Goal: Book appointment/travel/reservation

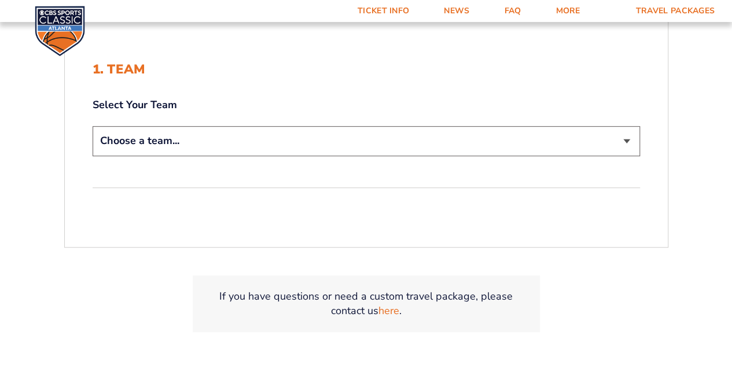
scroll to position [253, 0]
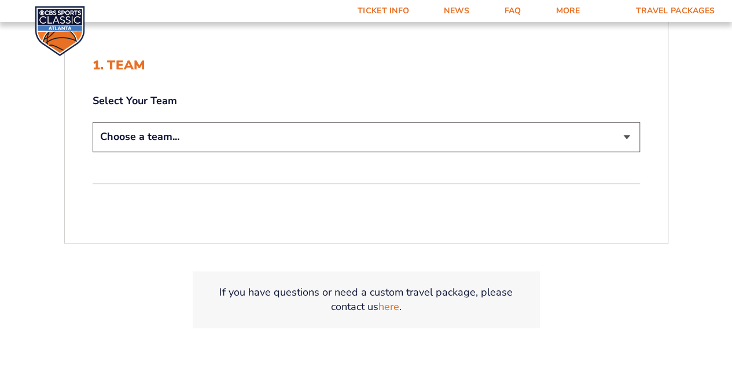
click at [562, 138] on select "Choose a team... [US_STATE] Wildcats [US_STATE] State Buckeyes [US_STATE] Tar H…" at bounding box center [367, 137] width 548 height 30
select select "20108"
click at [93, 122] on select "Choose a team... [US_STATE] Wildcats [US_STATE] State Buckeyes [US_STATE] Tar H…" at bounding box center [367, 137] width 548 height 30
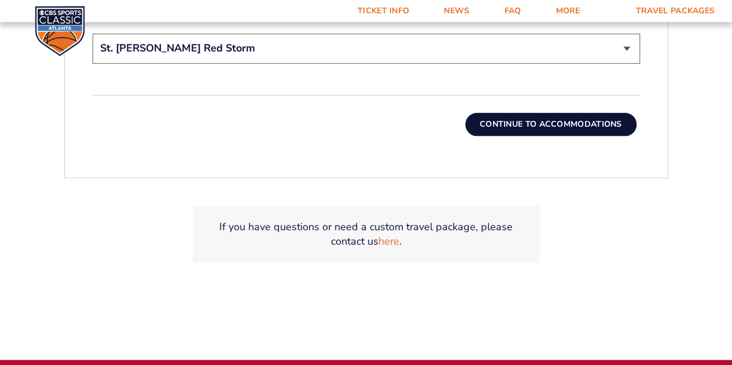
click at [586, 129] on button "Continue To Accommodations" at bounding box center [551, 124] width 171 height 23
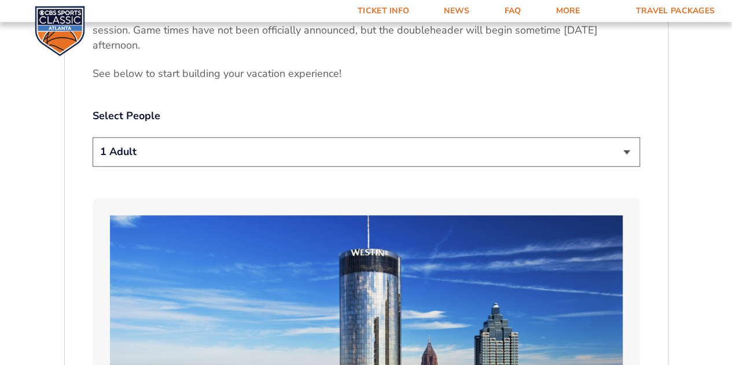
scroll to position [477, 0]
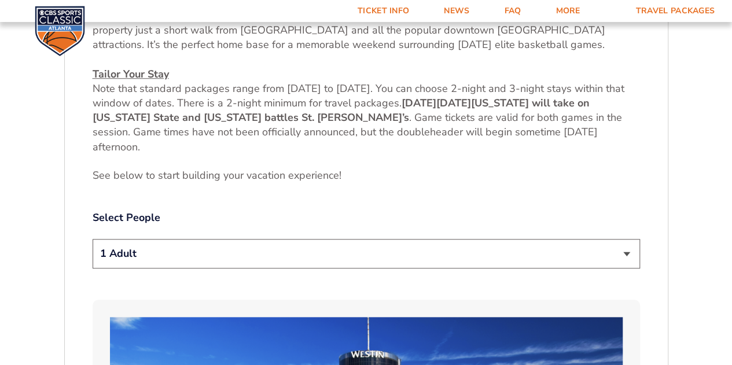
click at [462, 244] on select "1 Adult 2 Adults 3 Adults 4 Adults 2 Adults + 1 Child 2 Adults + 2 Children 2 A…" at bounding box center [367, 254] width 548 height 30
select select "4 Adults"
click at [93, 239] on select "1 Adult 2 Adults 3 Adults 4 Adults 2 Adults + 1 Child 2 Adults + 2 Children 2 A…" at bounding box center [367, 254] width 548 height 30
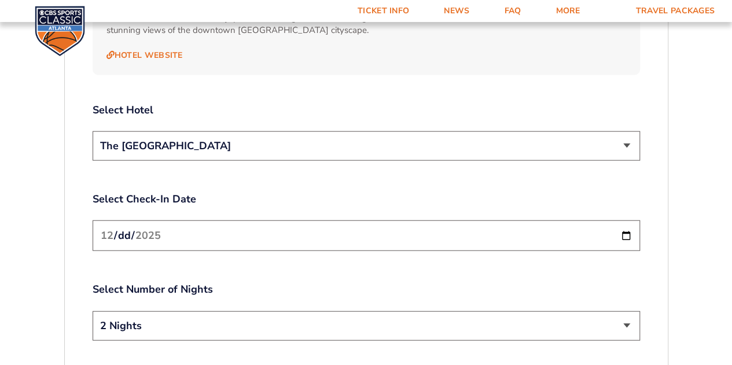
scroll to position [1339, 0]
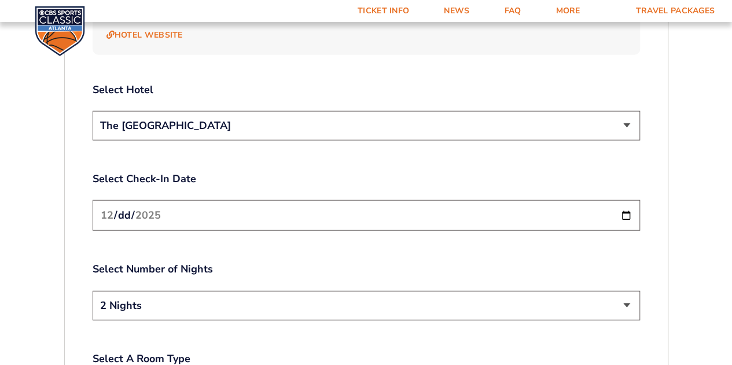
click at [489, 116] on select "The [GEOGRAPHIC_DATA]" at bounding box center [367, 126] width 548 height 30
click at [486, 118] on select "The [GEOGRAPHIC_DATA]" at bounding box center [367, 126] width 548 height 30
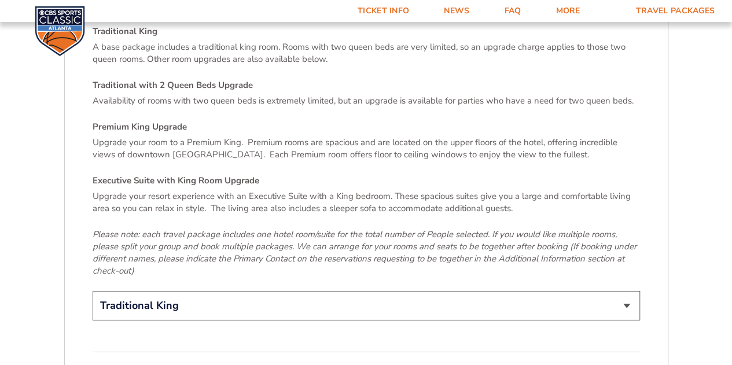
scroll to position [1690, 0]
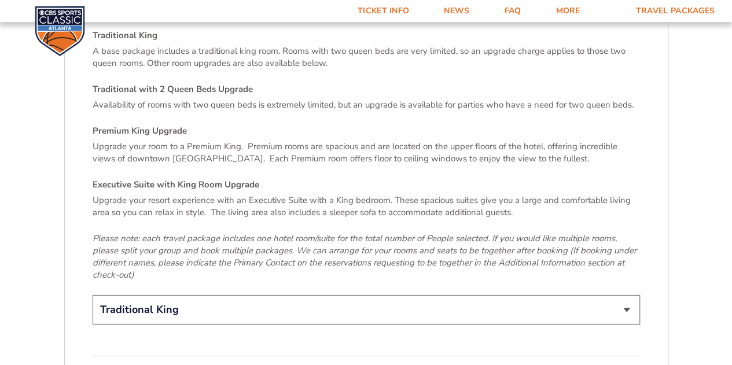
click at [439, 300] on select "Traditional King Traditional with 2 Queen Beds Upgrade (+$45 per night) Premium…" at bounding box center [367, 310] width 548 height 30
select select "Traditional with 2 Queen Beds Upgrade"
click at [93, 295] on select "Traditional King Traditional with 2 Queen Beds Upgrade (+$45 per night) Premium…" at bounding box center [367, 310] width 548 height 30
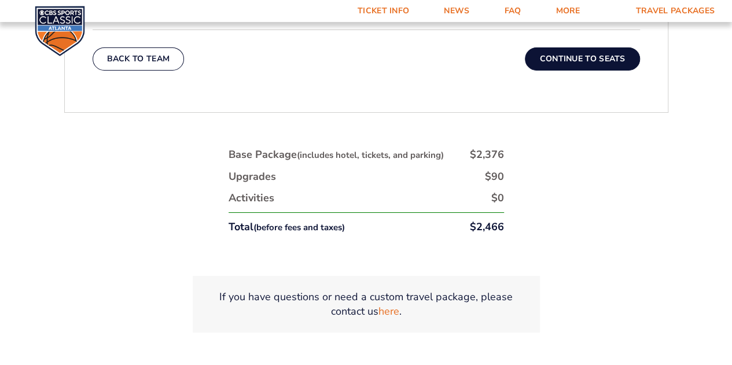
scroll to position [2020, 0]
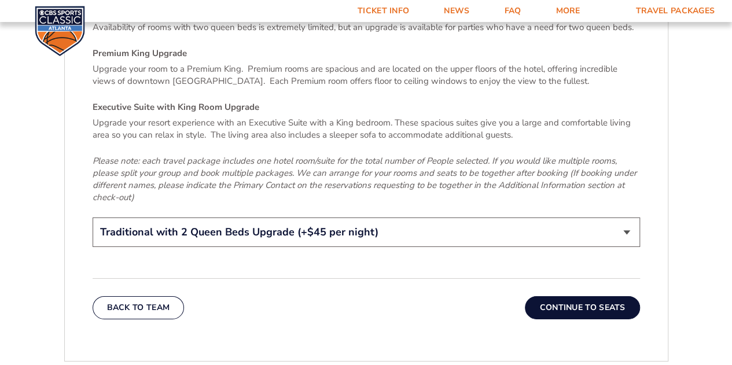
click at [588, 296] on button "Continue To Seats" at bounding box center [582, 307] width 115 height 23
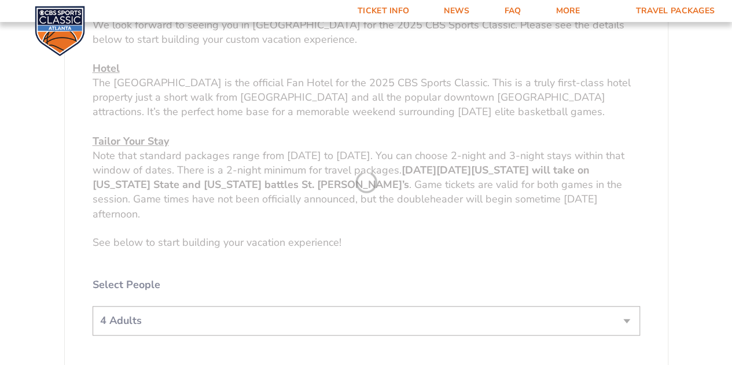
scroll to position [173, 0]
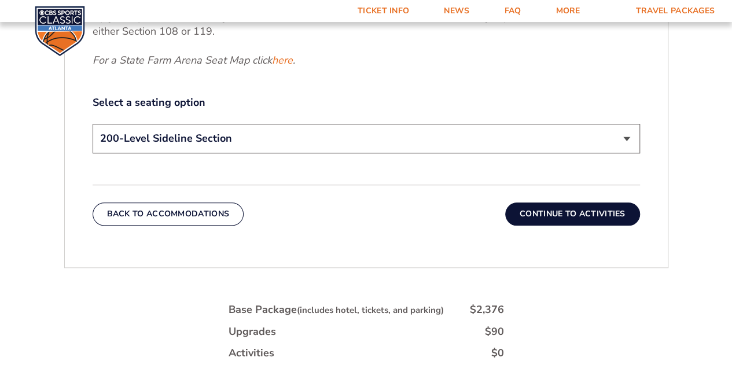
click at [544, 222] on button "Continue To Activities" at bounding box center [572, 214] width 135 height 23
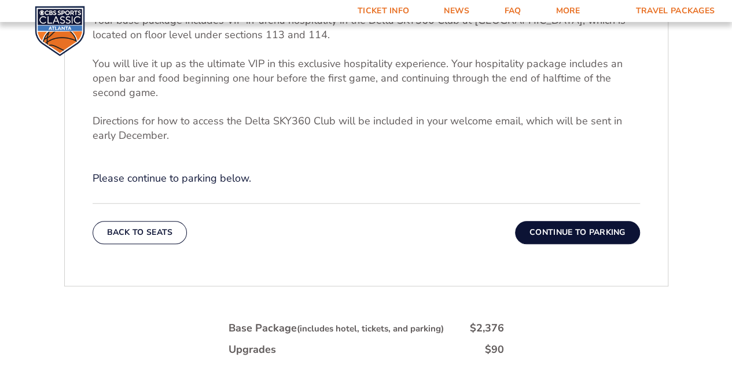
scroll to position [397, 0]
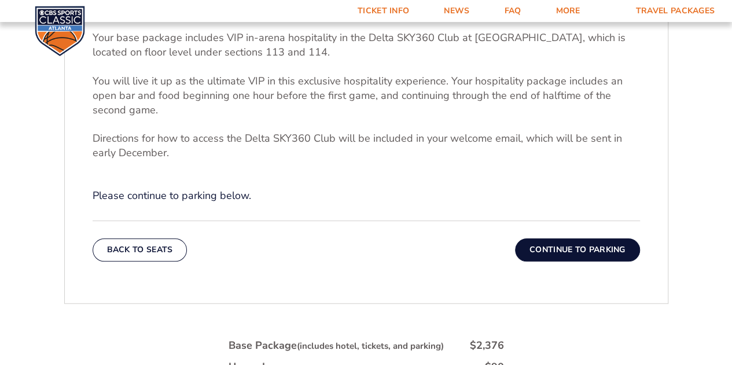
click at [569, 255] on button "Continue To Parking" at bounding box center [577, 250] width 125 height 23
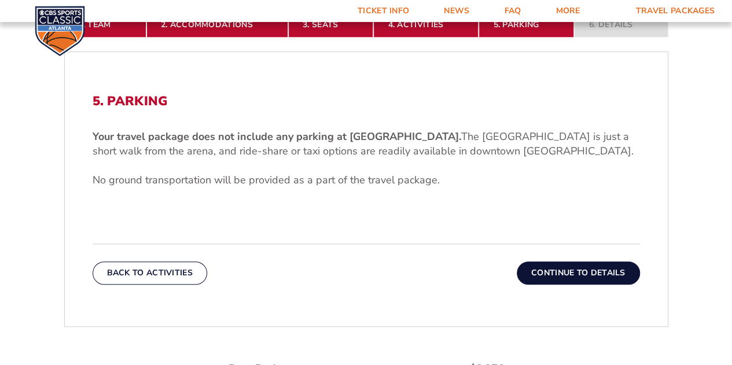
scroll to position [308, 0]
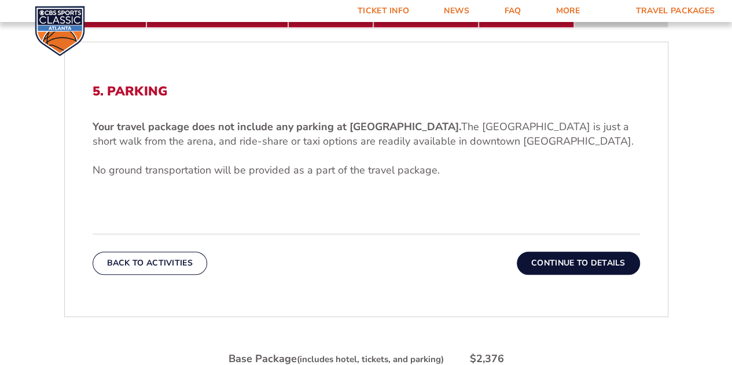
click at [561, 266] on button "Continue To Details" at bounding box center [578, 263] width 123 height 23
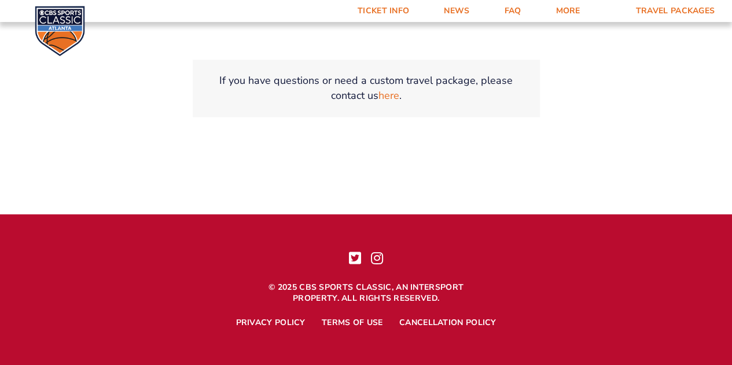
scroll to position [156, 0]
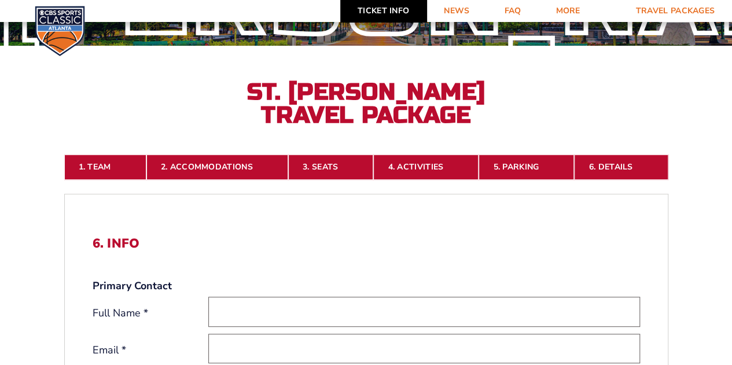
click at [382, 5] on link "Ticket Info" at bounding box center [383, 11] width 86 height 22
